Goal: Task Accomplishment & Management: Manage account settings

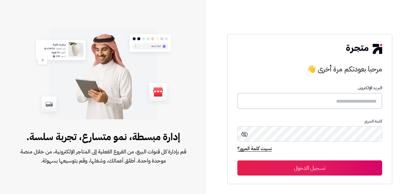
type input "**********"
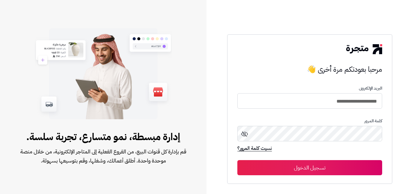
click at [344, 170] on button "تسجيل الدخول" at bounding box center [309, 167] width 145 height 15
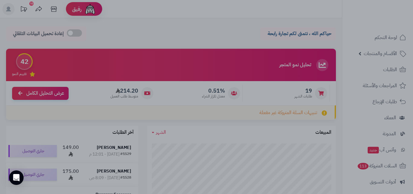
click at [337, 82] on div at bounding box center [206, 97] width 413 height 194
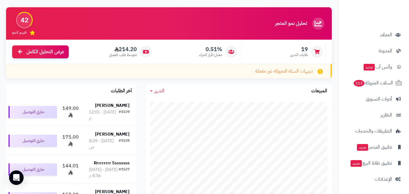
scroll to position [121, 0]
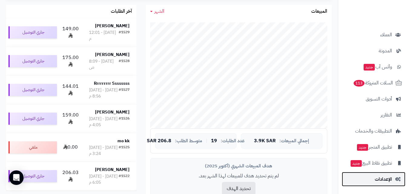
click at [398, 183] on link "الإعدادات" at bounding box center [373, 179] width 64 height 15
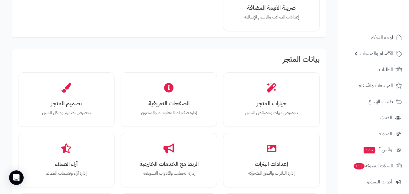
scroll to position [151, 0]
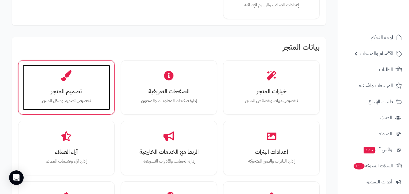
click at [67, 84] on div "تصميم المتجر تخصيص تصميم وشكل المتجر" at bounding box center [66, 87] width 87 height 45
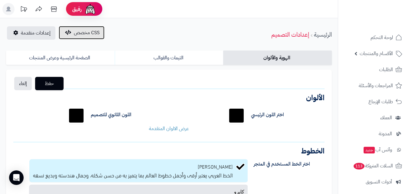
click at [96, 37] on button "CSS مخصص" at bounding box center [82, 32] width 46 height 13
click at [62, 33] on button "CSS مخصص" at bounding box center [82, 32] width 46 height 13
click at [194, 47] on div "CSS مخصص إعدادات متقدمة الرئيسية إعدادات التصميم الهوية والألوان الثيمات والقوا…" at bounding box center [168, 181] width 337 height 327
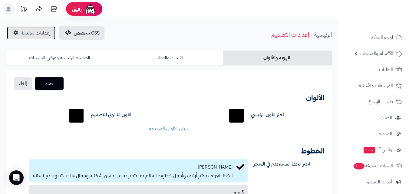
click at [21, 32] on span "إعدادات متقدمة" at bounding box center [36, 32] width 30 height 7
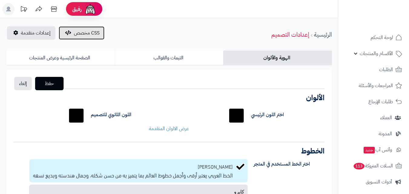
click at [62, 33] on button "CSS مخصص" at bounding box center [82, 32] width 46 height 13
click at [178, 56] on link "الثيمات والقوالب" at bounding box center [169, 57] width 109 height 15
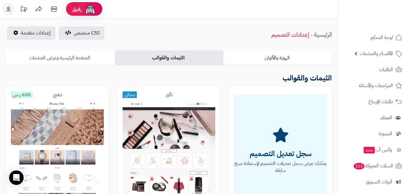
click at [63, 52] on link "الصفحة الرئيسية وعرض المنتجات" at bounding box center [60, 57] width 109 height 15
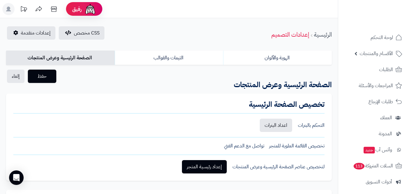
drag, startPoint x: 253, startPoint y: 145, endPoint x: 262, endPoint y: 140, distance: 9.5
click at [253, 145] on span "تواصل مع الدعم الفني" at bounding box center [244, 145] width 40 height 7
click at [76, 36] on span "CSS مخصص" at bounding box center [87, 32] width 26 height 7
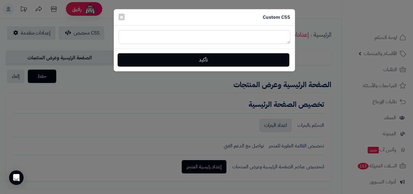
click at [252, 37] on textarea at bounding box center [205, 37] width 172 height 14
click at [120, 19] on span "×" at bounding box center [122, 16] width 4 height 9
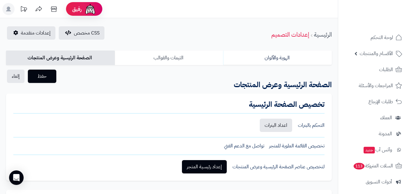
click at [171, 62] on link "الثيمات والقوالب" at bounding box center [169, 57] width 109 height 15
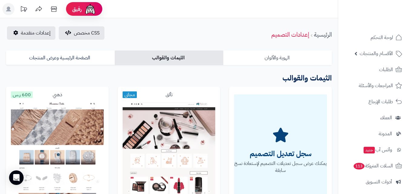
click at [299, 59] on link "الهوية والألوان" at bounding box center [277, 57] width 109 height 15
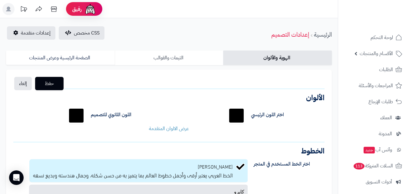
click at [166, 54] on link "الثيمات والقوالب" at bounding box center [169, 57] width 109 height 15
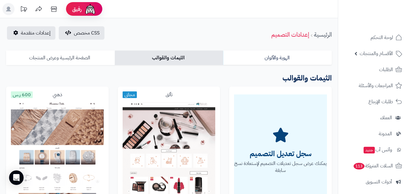
click at [63, 56] on link "الصفحة الرئيسية وعرض المنتجات" at bounding box center [60, 57] width 109 height 15
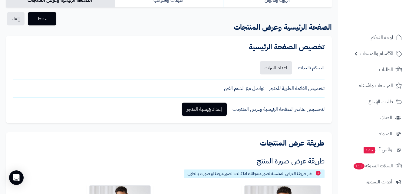
scroll to position [60, 0]
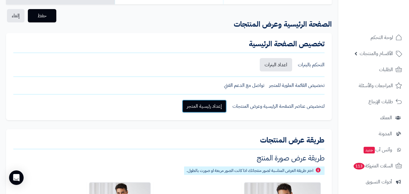
click at [210, 107] on link "إعداد رئيسية المتجر" at bounding box center [204, 105] width 45 height 13
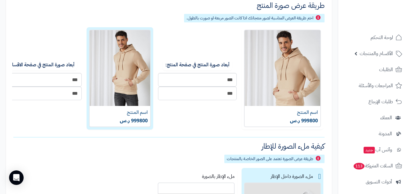
scroll to position [272, 0]
